Goal: Find contact information: Find contact information

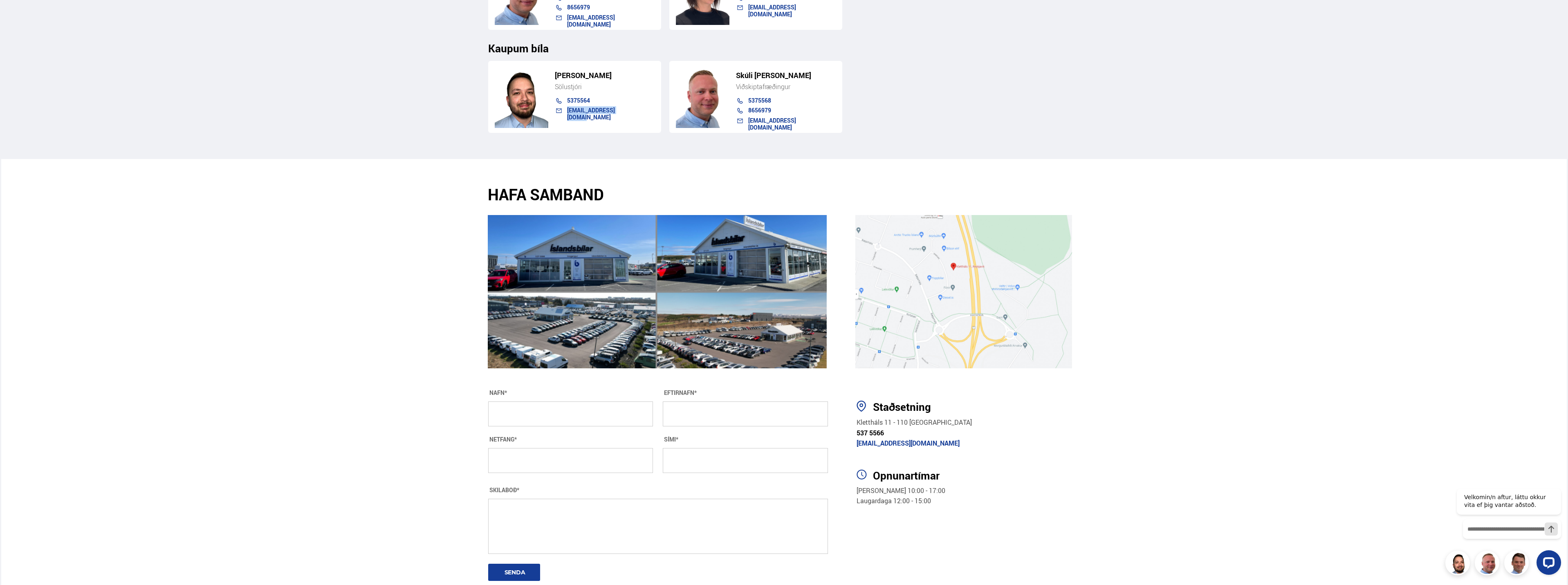
drag, startPoint x: 628, startPoint y: 113, endPoint x: 567, endPoint y: 116, distance: 61.1
click at [567, 116] on div "[EMAIL_ADDRESS][DOMAIN_NAME]" at bounding box center [600, 112] width 108 height 10
copy link "[EMAIL_ADDRESS][DOMAIN_NAME]"
drag, startPoint x: 636, startPoint y: 110, endPoint x: 566, endPoint y: 114, distance: 70.1
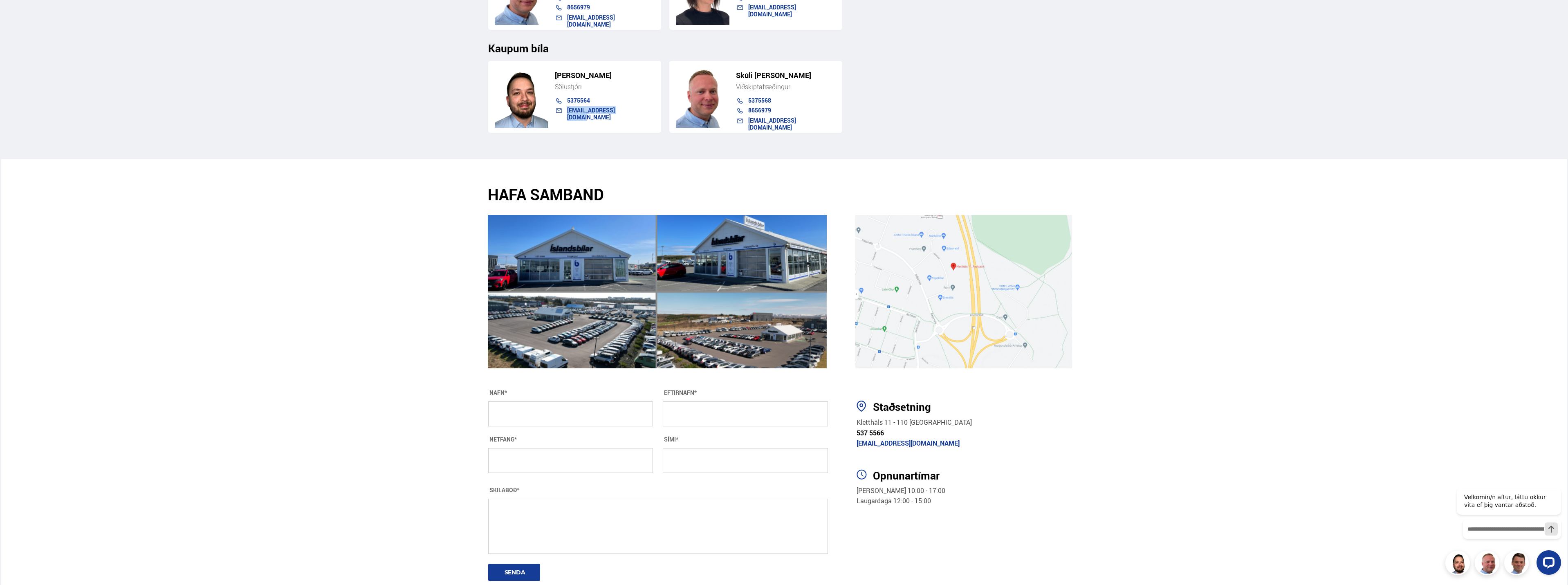
click at [566, 114] on div "[EMAIL_ADDRESS][DOMAIN_NAME]" at bounding box center [600, 112] width 108 height 10
copy link "[EMAIL_ADDRESS][DOMAIN_NAME]"
